Goal: Task Accomplishment & Management: Manage account settings

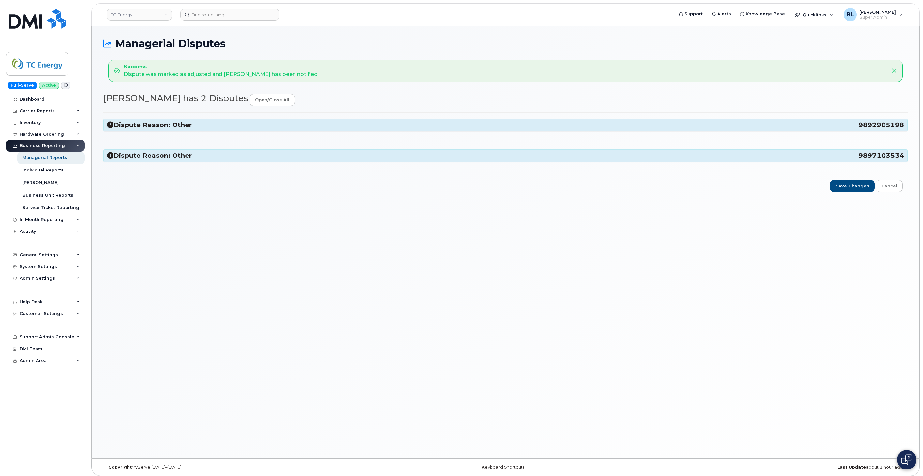
click at [238, 108] on div "Success Dispute was marked as adjusted and Jesse Bajnok has been notified Chris…" at bounding box center [505, 126] width 805 height 132
click at [230, 121] on h3 "Dispute Reason: Other 9892905198" at bounding box center [505, 125] width 797 height 9
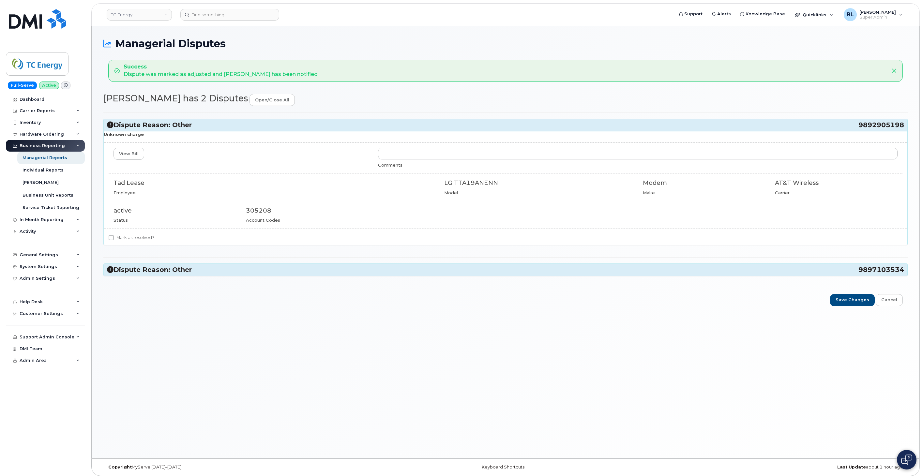
click at [193, 261] on div "Dispute Reason: Other 9892905198 Unknown charge View Bill Comments Tad Lease Em…" at bounding box center [505, 198] width 805 height 170
click at [195, 269] on h3 "Dispute Reason: Other 9897103534" at bounding box center [505, 270] width 797 height 9
drag, startPoint x: 847, startPoint y: 130, endPoint x: 904, endPoint y: 128, distance: 57.5
click at [904, 128] on div "Dispute Reason: Other 9892905198" at bounding box center [506, 125] width 804 height 12
copy h3 "9892905198"
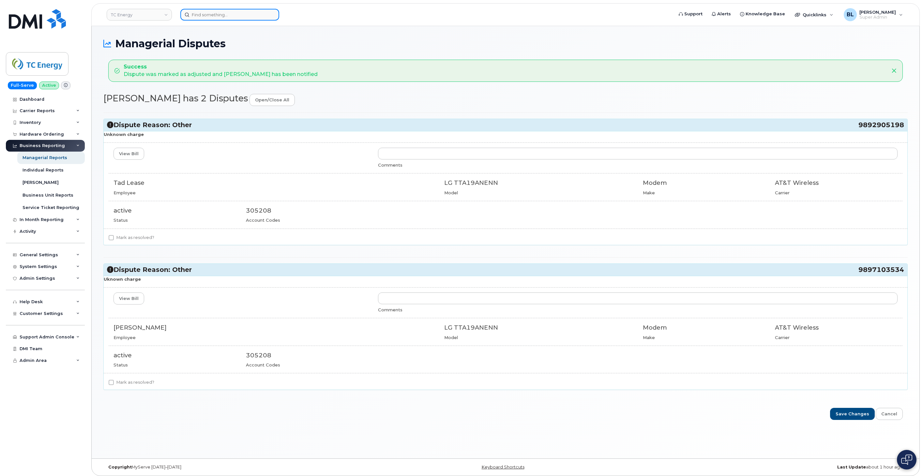
click at [213, 11] on input at bounding box center [229, 15] width 99 height 12
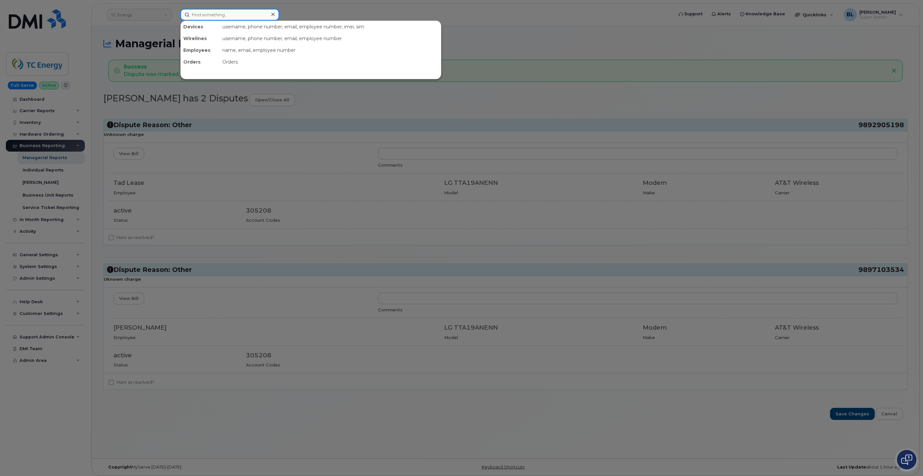
paste input "9892905198"
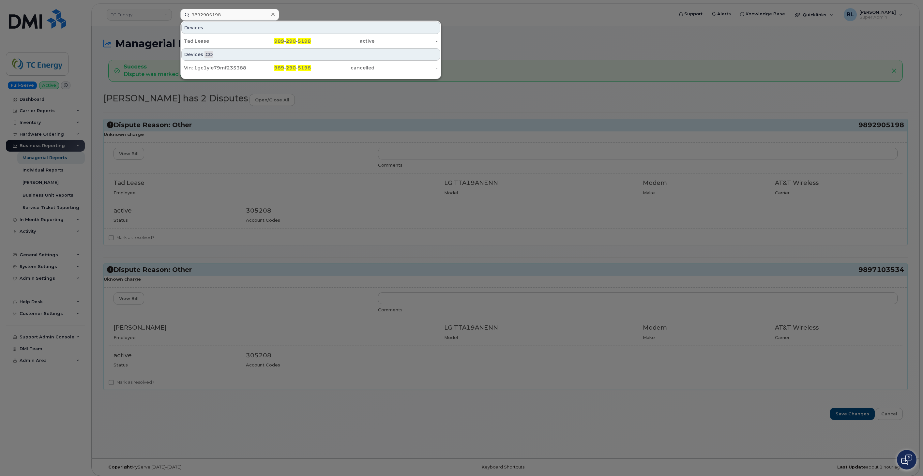
click at [548, 120] on div at bounding box center [461, 238] width 923 height 476
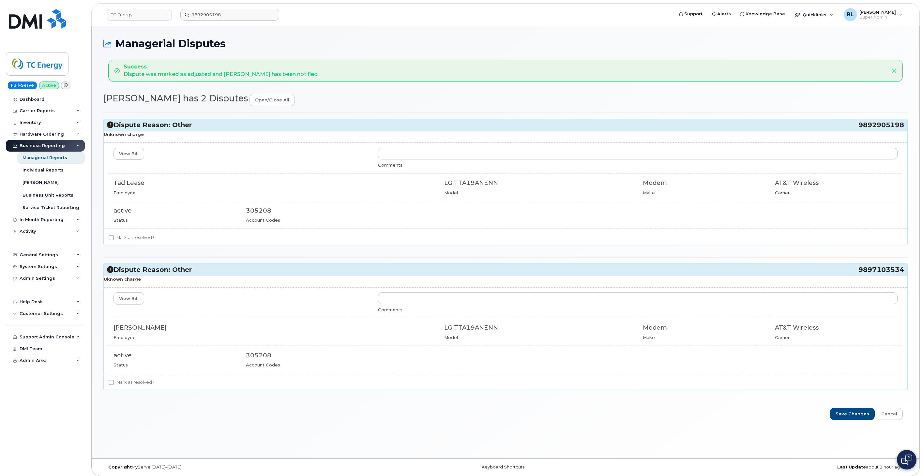
drag, startPoint x: 839, startPoint y: 270, endPoint x: 903, endPoint y: 273, distance: 64.3
click at [903, 273] on h3 "Dispute Reason: Other 9897103534" at bounding box center [505, 270] width 797 height 9
copy h3 "9897103534"
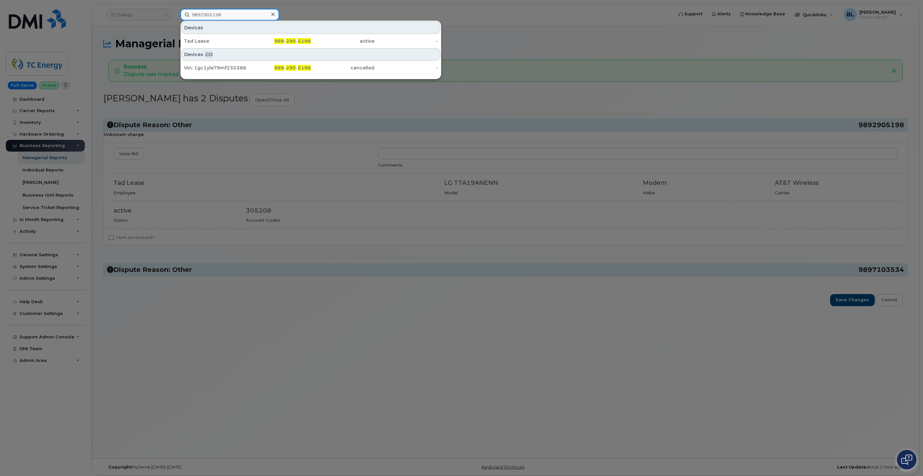
click at [255, 18] on input "9892905198" at bounding box center [229, 15] width 99 height 12
paste input "7103534"
type input "9897103534"
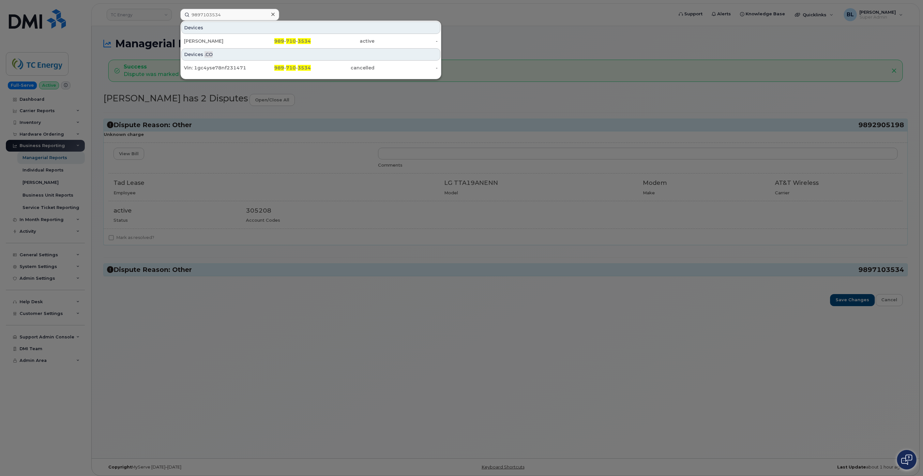
click at [579, 90] on div at bounding box center [461, 238] width 923 height 476
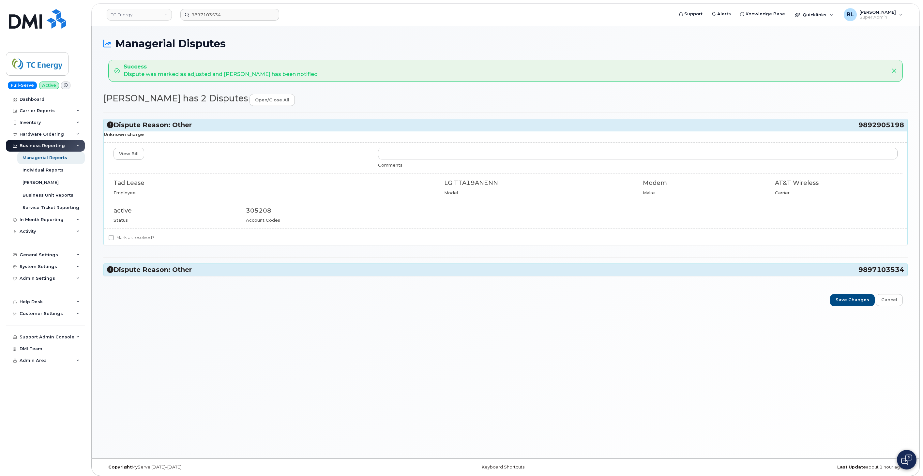
click at [145, 237] on label "Mark as resolved?" at bounding box center [132, 238] width 46 height 8
click at [114, 237] on input "Mark as resolved?" at bounding box center [111, 237] width 5 height 5
checkbox input "true"
click at [164, 281] on div "Dispute Reason: Other 9892905198 Unknown charge View Bill Comments Tad Lease Em…" at bounding box center [505, 198] width 805 height 170
click at [170, 273] on h3 "Dispute Reason: Other 9897103534" at bounding box center [505, 270] width 797 height 9
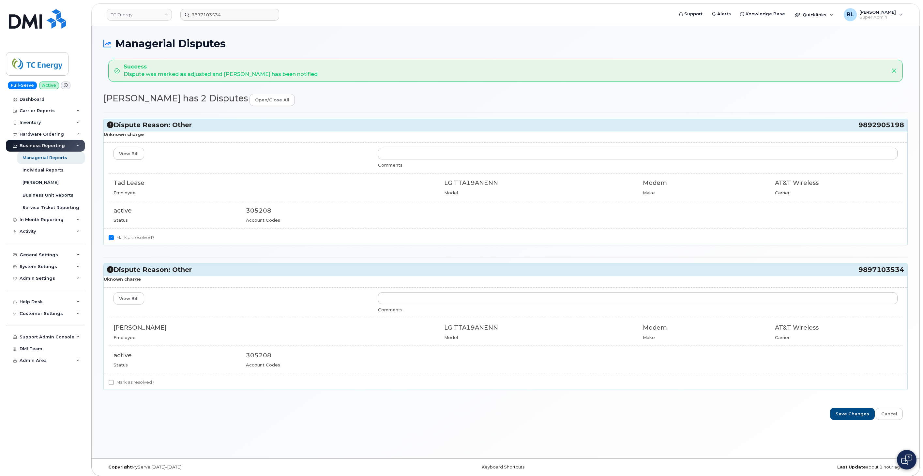
click at [139, 373] on div "Uknown charge View Bill Comments Matthew Foust Employee LG TTA19ANENN Model Mod…" at bounding box center [506, 333] width 804 height 114
click at [135, 378] on div "Uknown charge View Bill Comments Matthew Foust Employee LG TTA19ANENN Model Mod…" at bounding box center [506, 333] width 804 height 114
click at [135, 383] on label "Mark as resolved?" at bounding box center [132, 383] width 46 height 8
click at [114, 383] on input "Mark as resolved?" at bounding box center [111, 382] width 5 height 5
checkbox input "true"
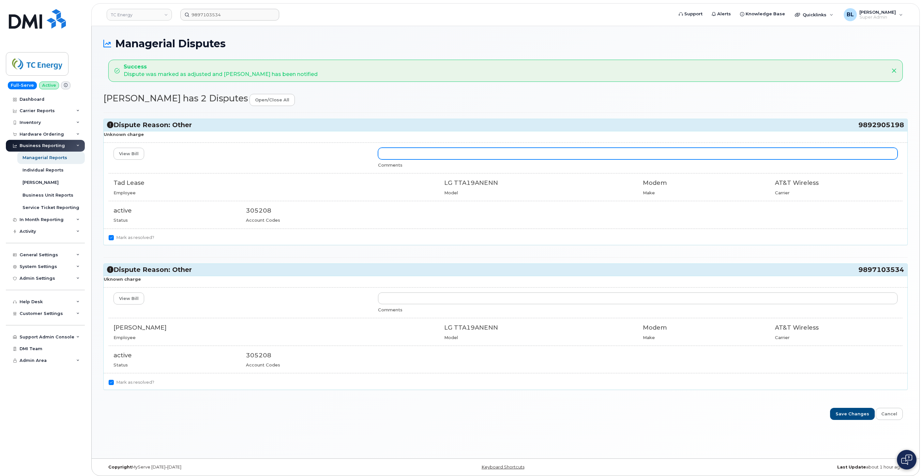
click at [473, 157] on input "text" at bounding box center [638, 154] width 520 height 12
type input "Charges are for a internet hub"
drag, startPoint x: 500, startPoint y: 153, endPoint x: 106, endPoint y: 162, distance: 393.6
click at [320, 162] on div "View Bill Charges are for a internet hub Comments" at bounding box center [506, 158] width 794 height 20
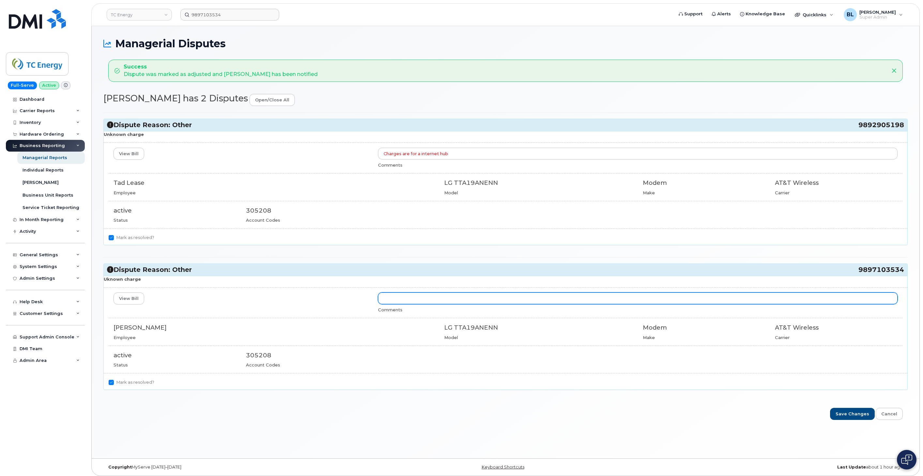
click at [449, 303] on input "text" at bounding box center [638, 299] width 520 height 12
paste input "Charges are for a internet hub"
type input "Charges are for a internet hub"
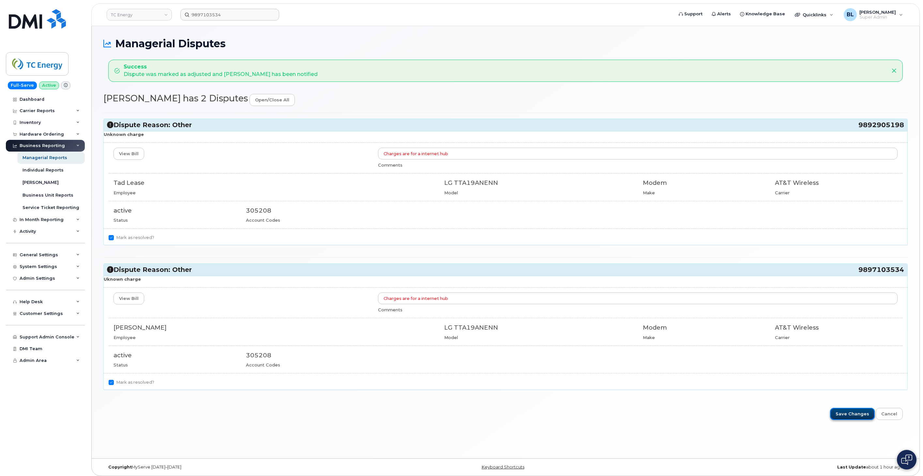
click at [865, 419] on input "Save Changes" at bounding box center [852, 414] width 45 height 12
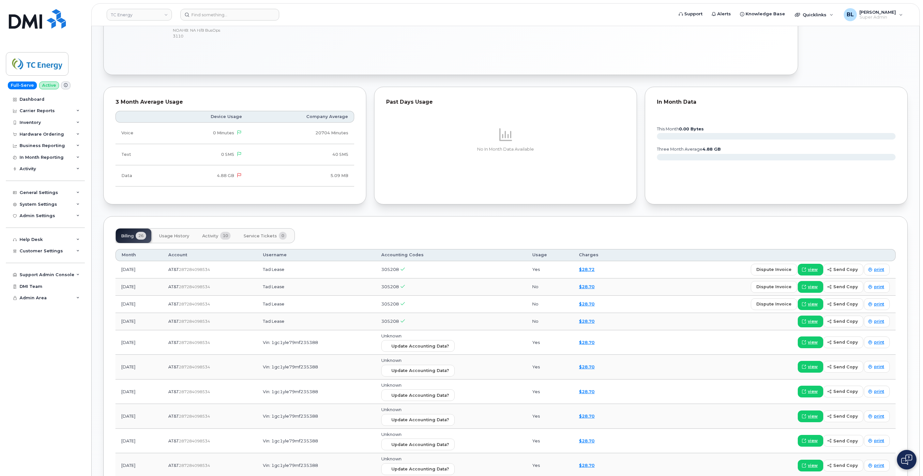
scroll to position [387, 0]
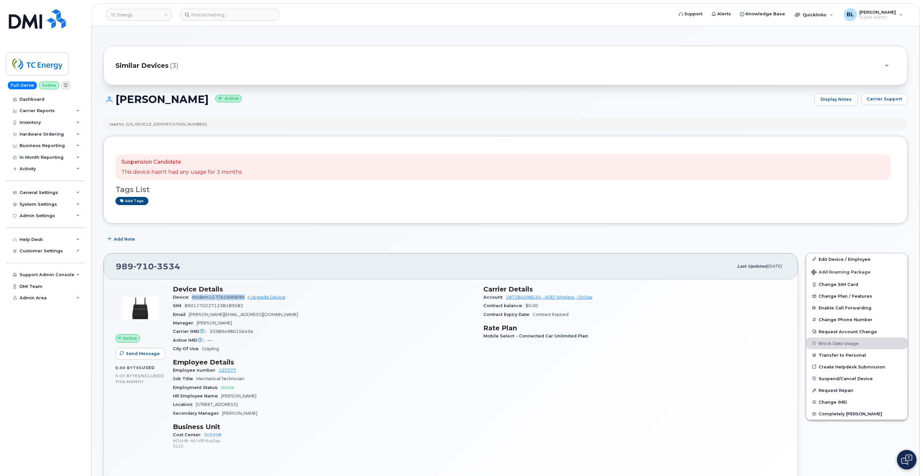
drag, startPoint x: 194, startPoint y: 297, endPoint x: 246, endPoint y: 296, distance: 52.2
click at [245, 296] on span "Modem LG TTA19ANENN" at bounding box center [218, 297] width 53 height 5
copy span "Modem LG TTA19ANENN"
click at [401, 348] on div "City Of Use Grayling" at bounding box center [324, 349] width 303 height 8
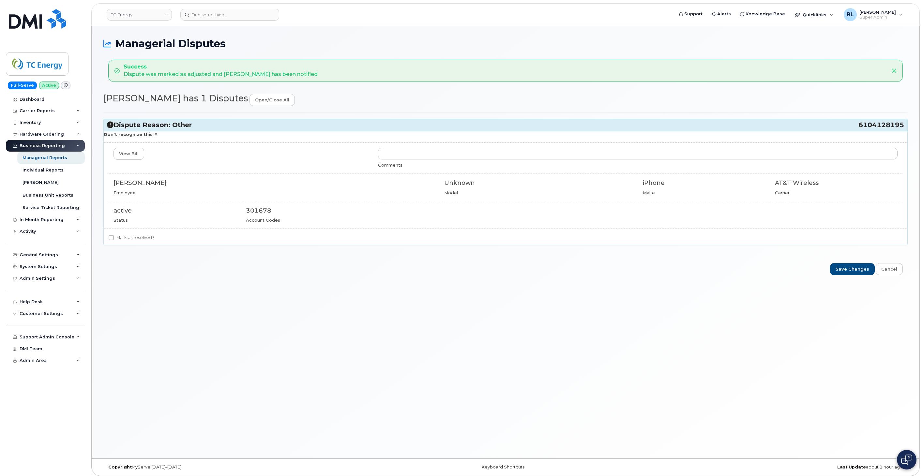
click at [261, 381] on div "Managerial Disputes Success Dispute was marked as adjusted and [PERSON_NAME] ha…" at bounding box center [506, 242] width 828 height 433
drag, startPoint x: 856, startPoint y: 131, endPoint x: 903, endPoint y: 126, distance: 47.6
click at [903, 126] on div "Dispute Reason: Other 6104128195" at bounding box center [506, 125] width 804 height 12
copy h3 "6104128195"
click at [216, 15] on input at bounding box center [229, 15] width 99 height 12
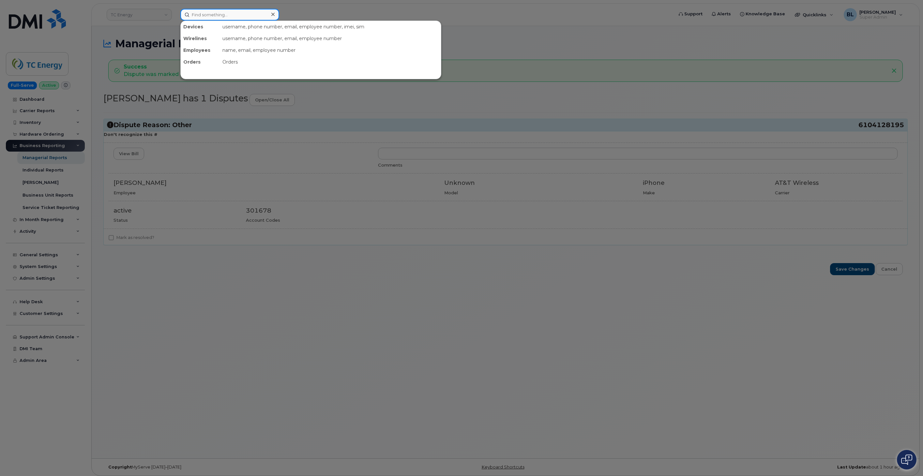
paste input "6104128195"
type input "6104128195"
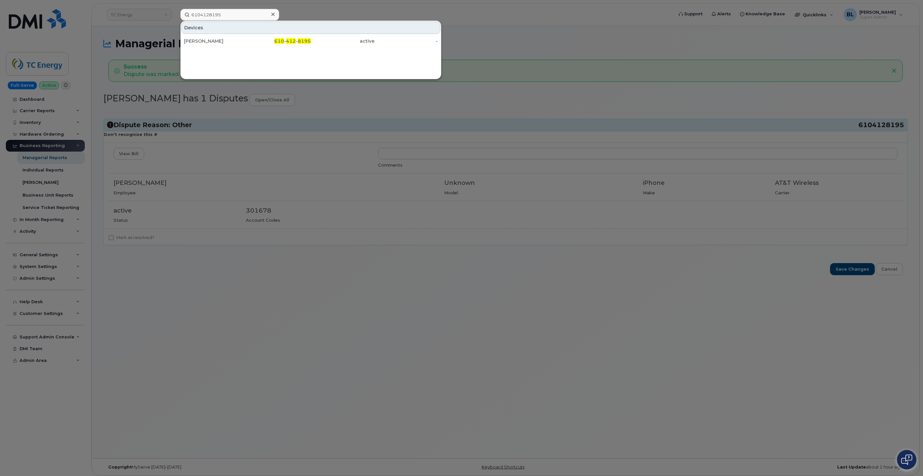
click at [390, 129] on div at bounding box center [461, 238] width 923 height 476
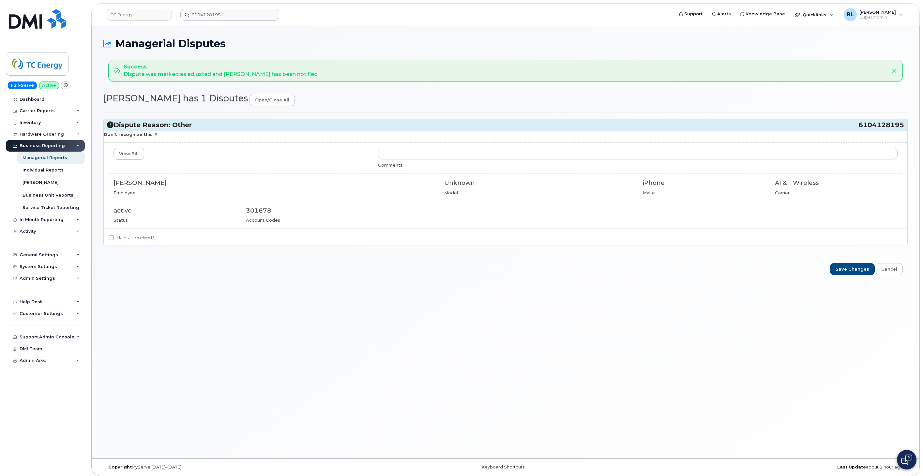
click at [141, 240] on label "Mark as resolved?" at bounding box center [132, 238] width 46 height 8
click at [114, 240] on input "Mark as resolved?" at bounding box center [111, 237] width 5 height 5
checkbox input "true"
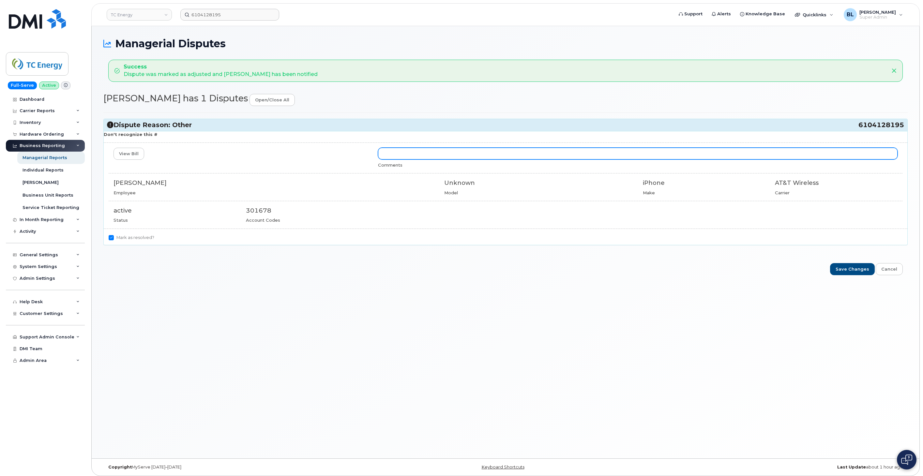
click at [398, 155] on input "text" at bounding box center [638, 154] width 520 height 12
type input "Suspension of line has been submitted."
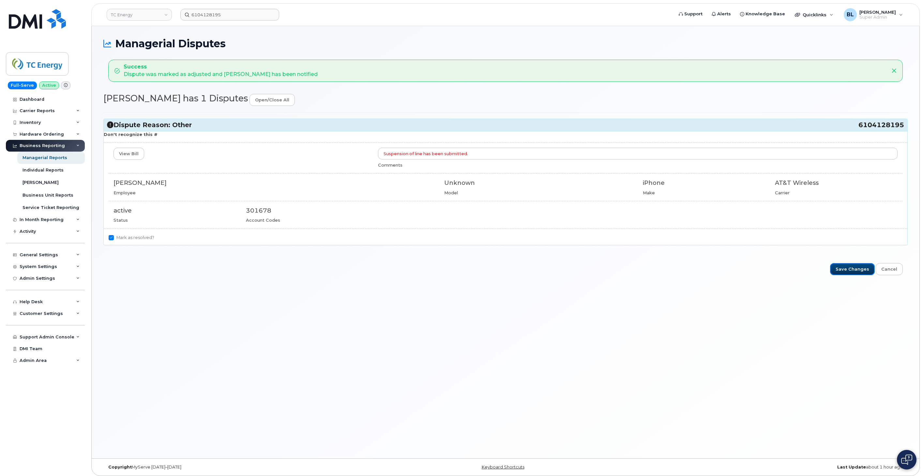
click at [856, 267] on input "Save Changes" at bounding box center [852, 269] width 45 height 12
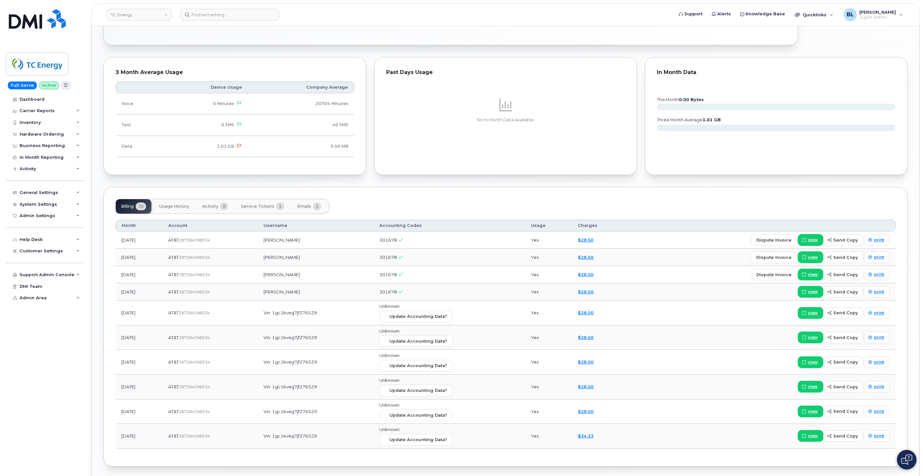
scroll to position [476, 0]
